Goal: Task Accomplishment & Management: Use online tool/utility

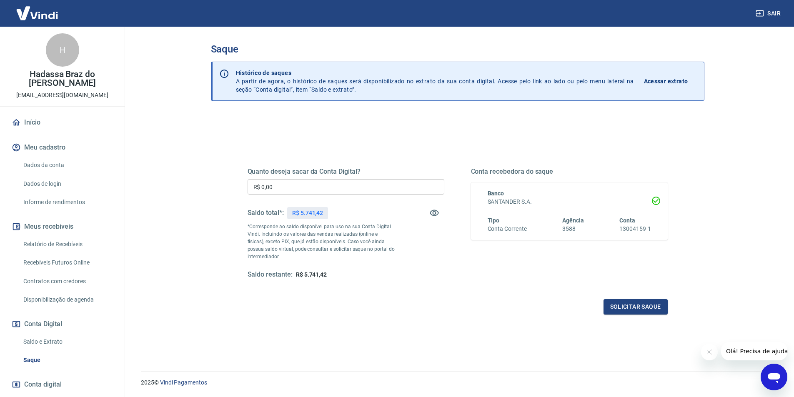
click at [305, 188] on input "R$ 0,00" at bounding box center [346, 186] width 197 height 15
type input "R$ 5.741,42"
click at [319, 212] on p "R$ 5.741,42" at bounding box center [307, 213] width 31 height 9
copy p "5.741,42"
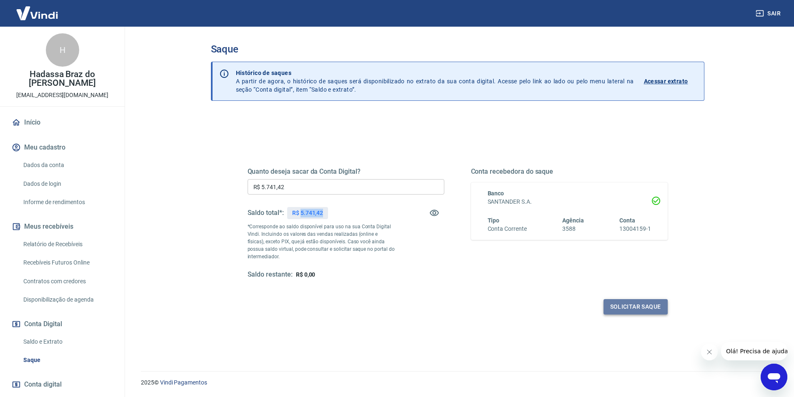
click at [632, 305] on button "Solicitar saque" at bounding box center [636, 306] width 64 height 15
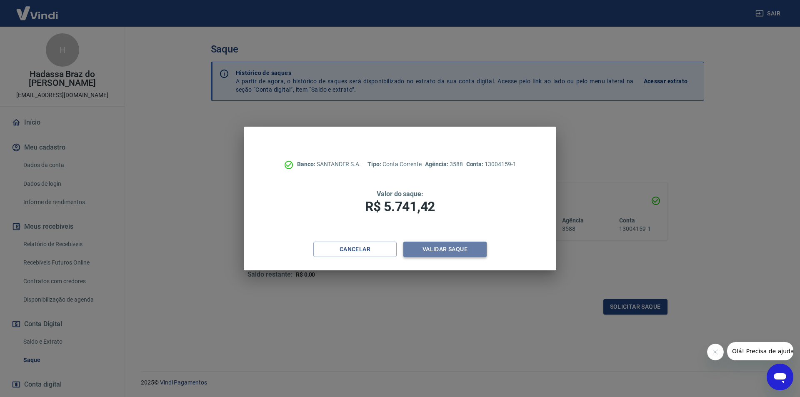
click at [439, 246] on button "Validar saque" at bounding box center [445, 249] width 83 height 15
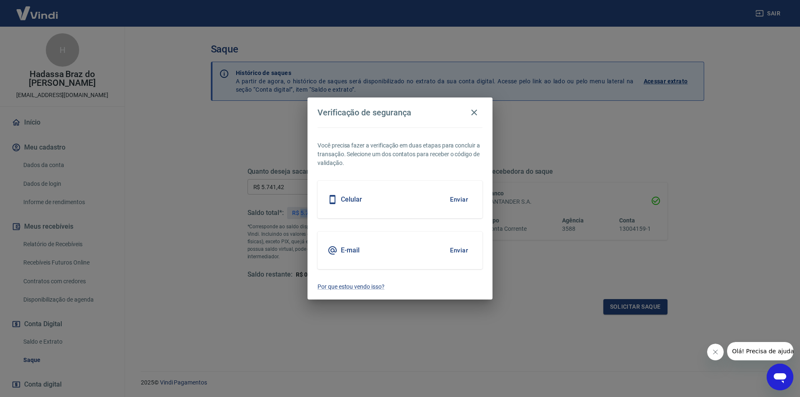
click at [461, 250] on button "Enviar" at bounding box center [459, 251] width 27 height 18
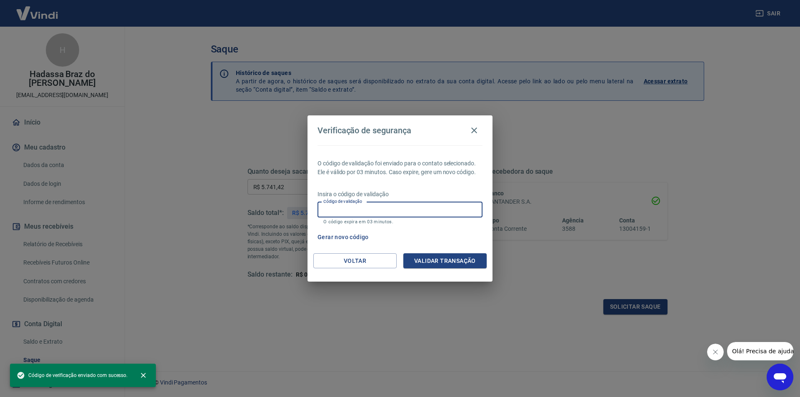
click at [386, 212] on input "Código de validação" at bounding box center [400, 209] width 165 height 15
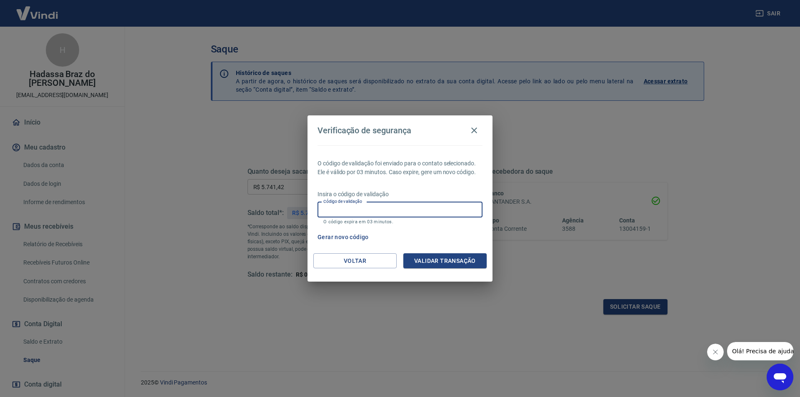
paste input "893504"
type input "893504"
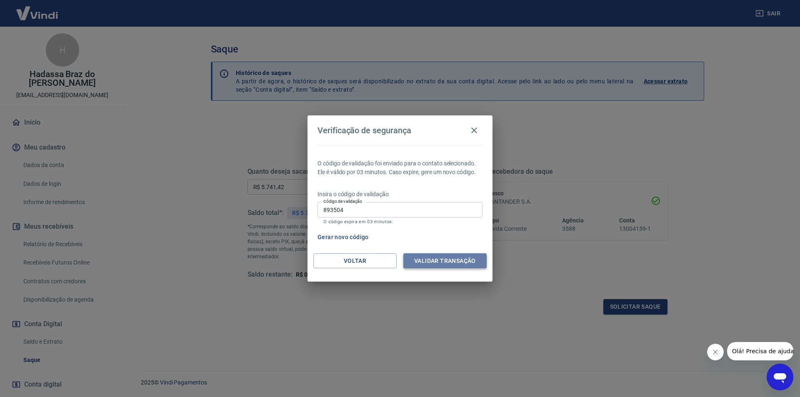
click at [452, 265] on button "Validar transação" at bounding box center [445, 260] width 83 height 15
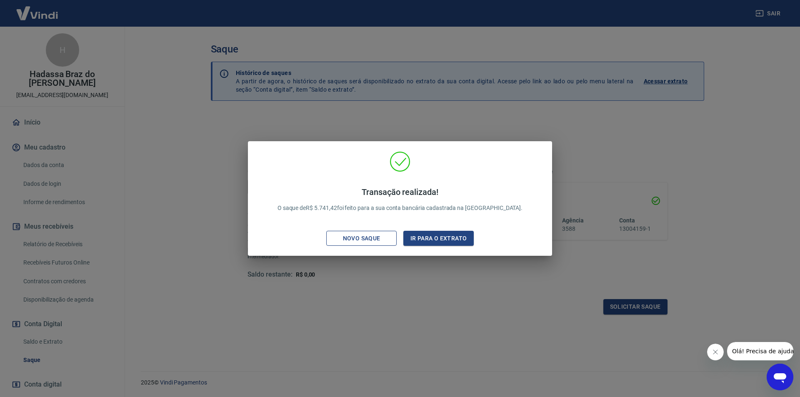
click at [366, 242] on div "Novo saque" at bounding box center [362, 238] width 58 height 10
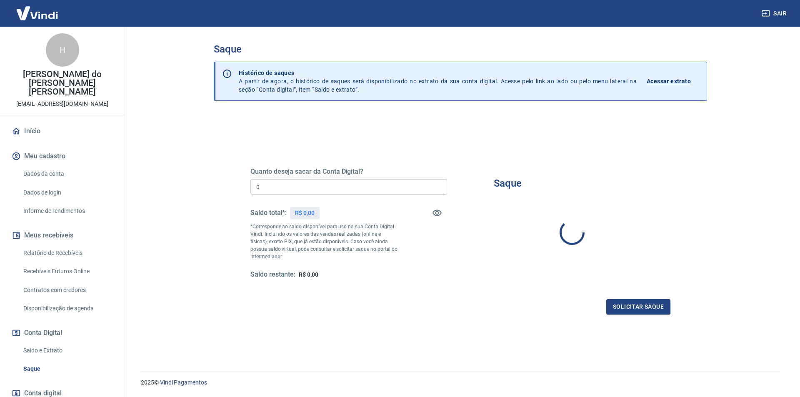
type input "R$ 0,00"
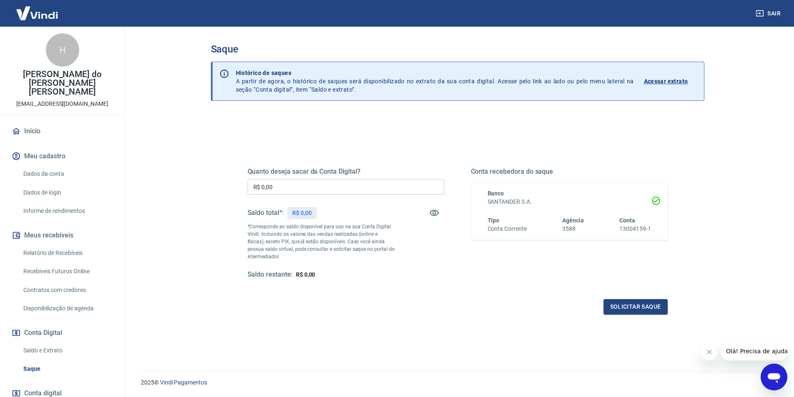
click at [674, 79] on p "Acessar extrato" at bounding box center [666, 81] width 44 height 8
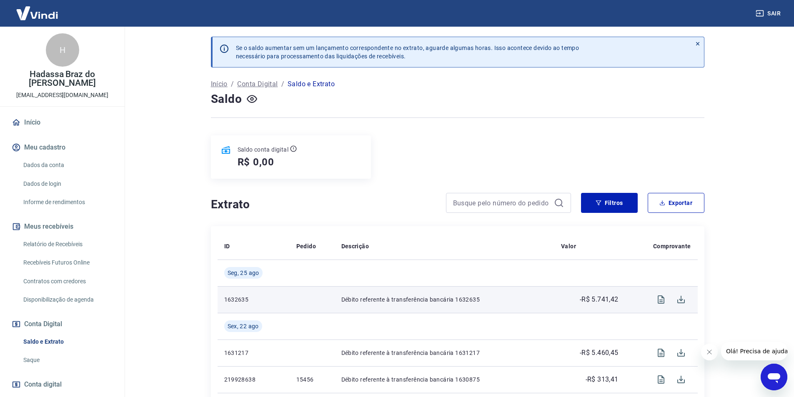
click at [607, 298] on p "-R$ 5.741,42" at bounding box center [599, 300] width 39 height 10
copy p "5.741,42"
